Goal: Transaction & Acquisition: Purchase product/service

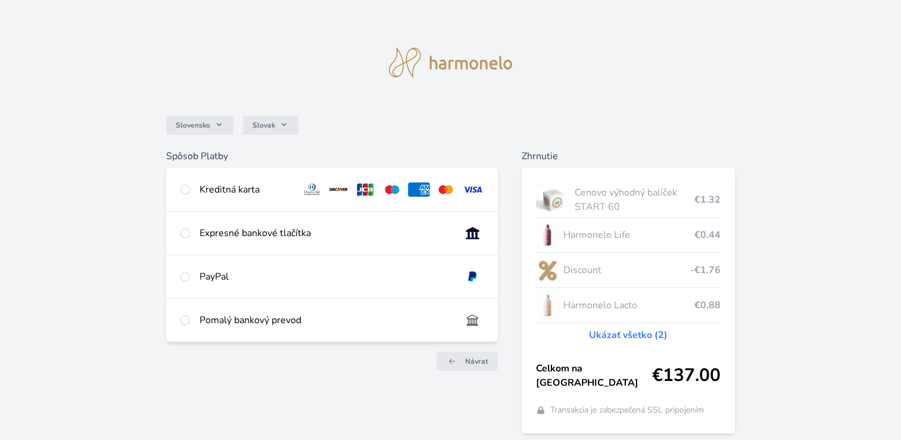
click at [184, 183] on div at bounding box center [185, 189] width 10 height 14
radio input "true"
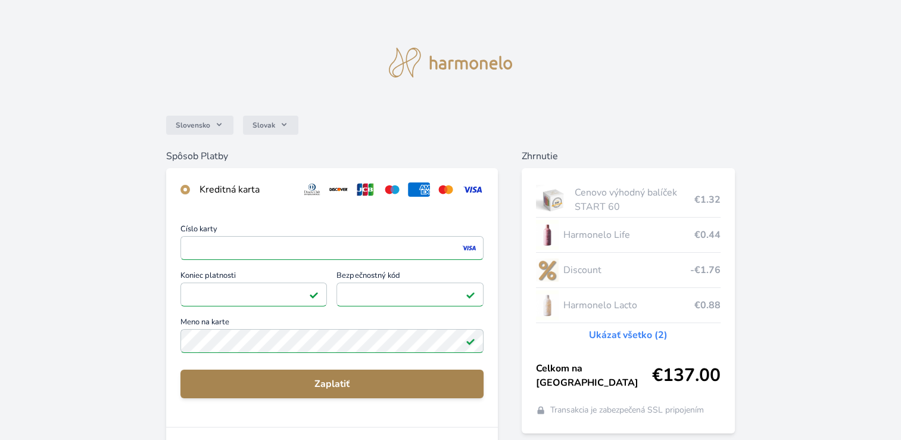
click at [328, 387] on span "Zaplatiť" at bounding box center [332, 383] width 284 height 14
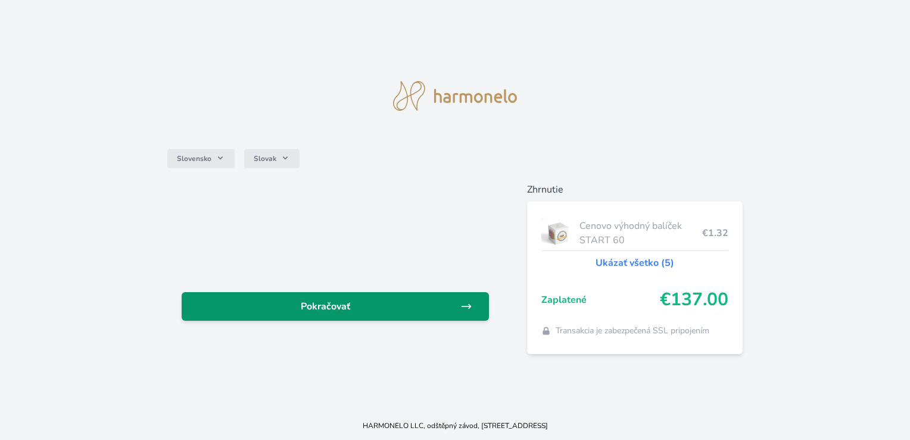
click at [326, 316] on link "Pokračovať" at bounding box center [335, 306] width 307 height 29
